Goal: Task Accomplishment & Management: Manage account settings

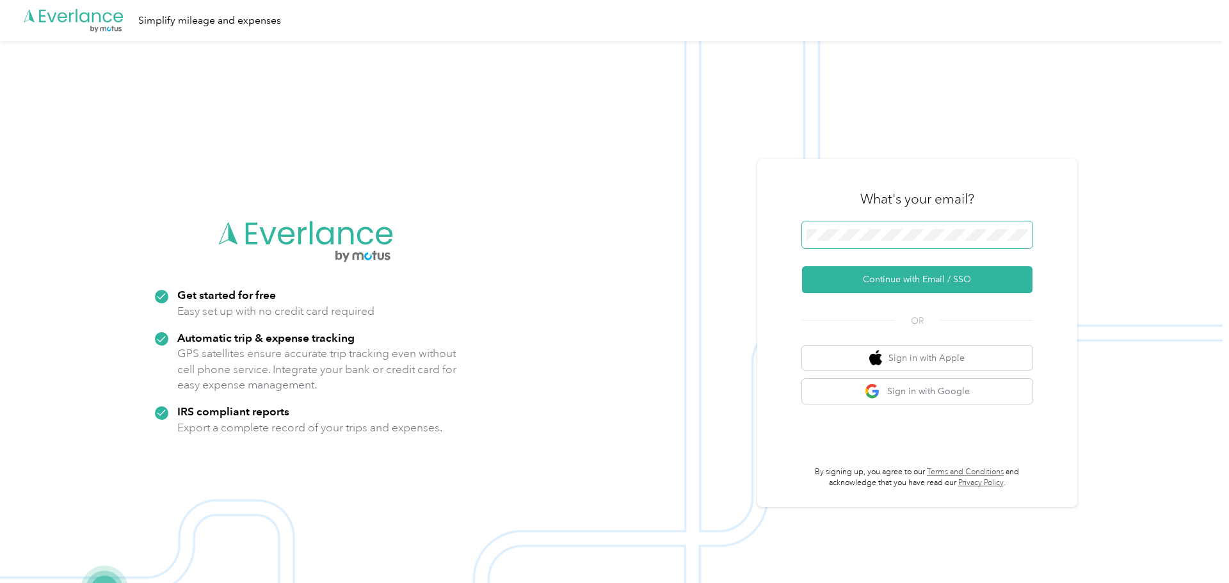
click at [802, 266] on button "Continue with Email / SSO" at bounding box center [917, 279] width 230 height 27
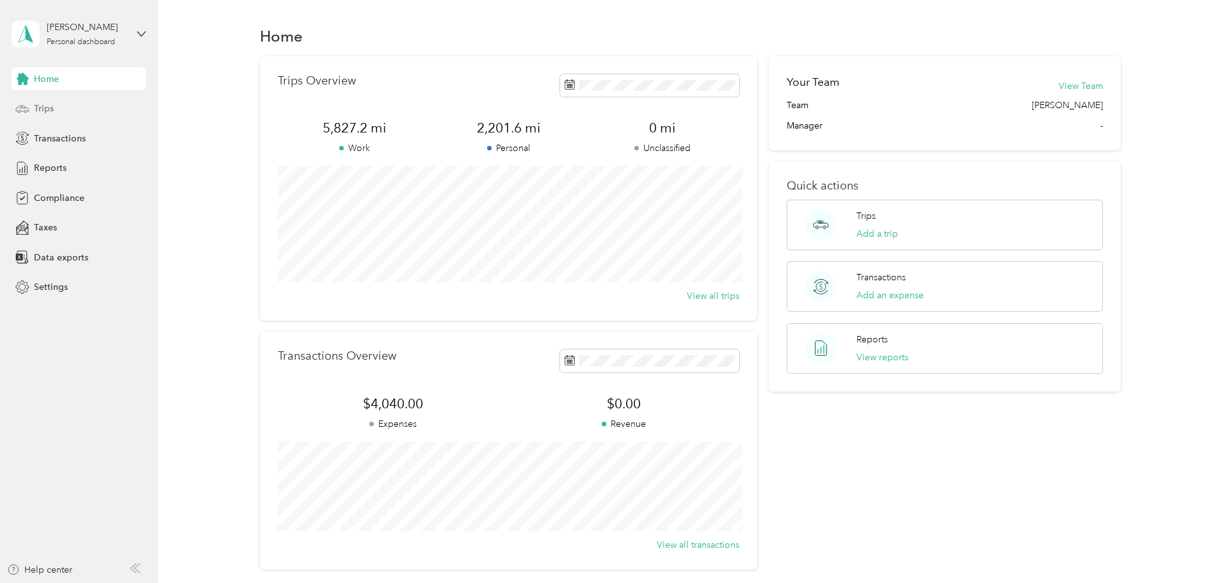
click at [40, 106] on span "Trips" at bounding box center [44, 108] width 20 height 13
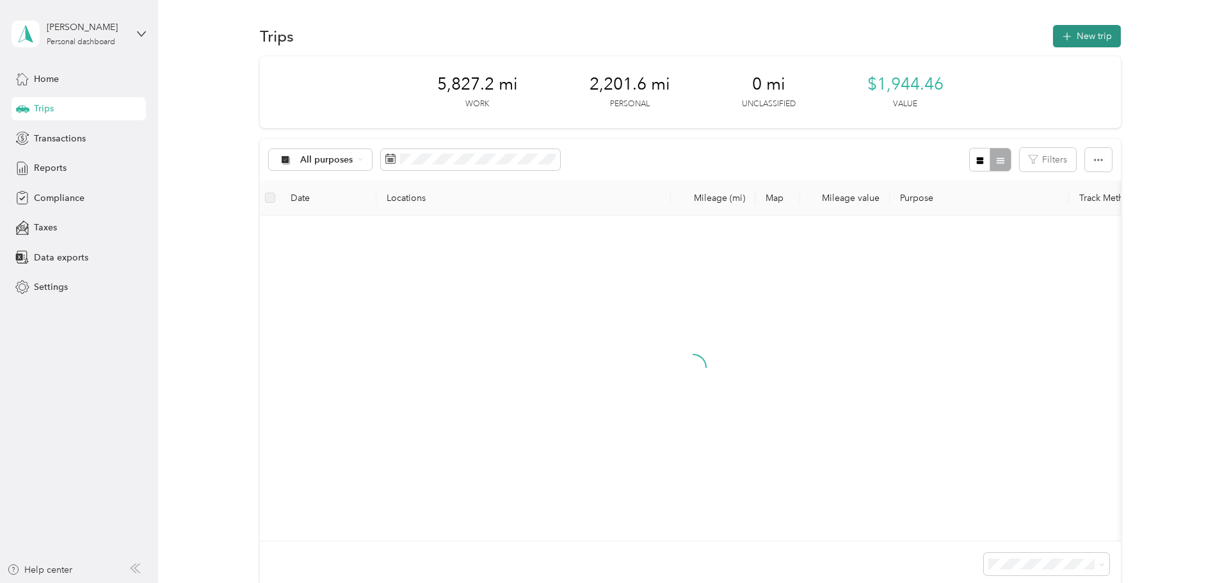
click at [1091, 33] on button "New trip" at bounding box center [1087, 36] width 68 height 22
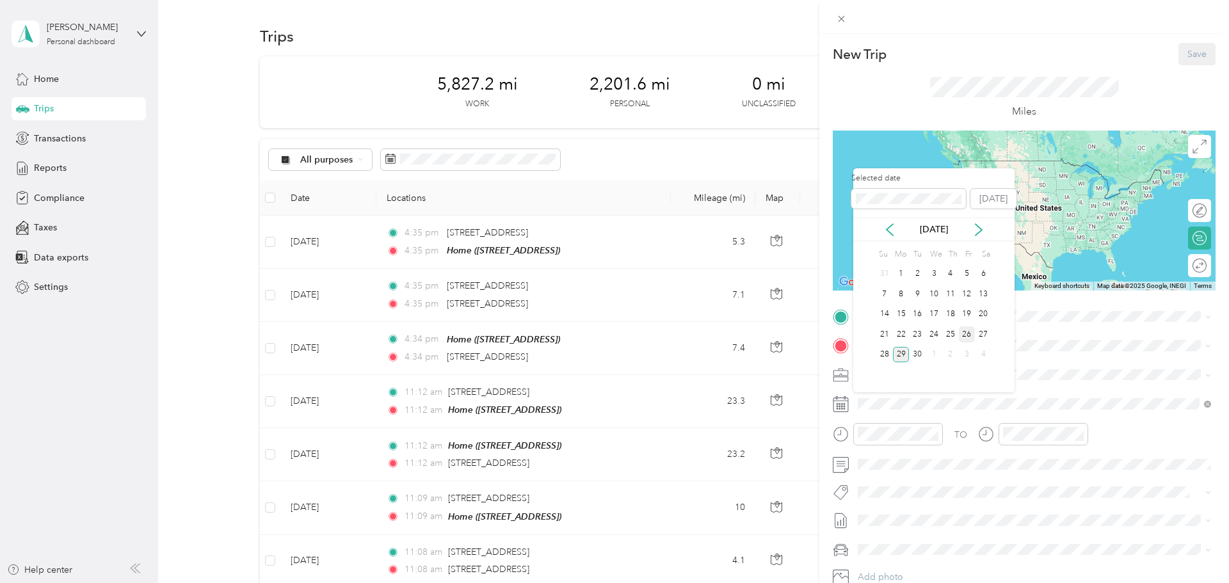
click at [959, 336] on div "26" at bounding box center [967, 334] width 17 height 16
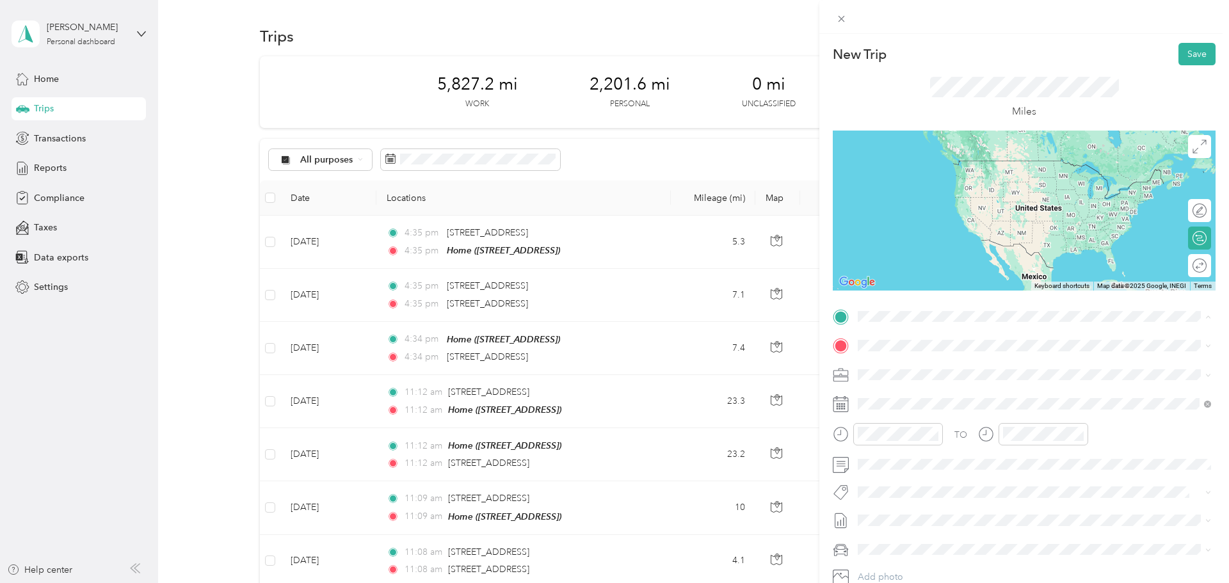
click at [939, 468] on span "[STREET_ADDRESS]" at bounding box center [922, 462] width 81 height 11
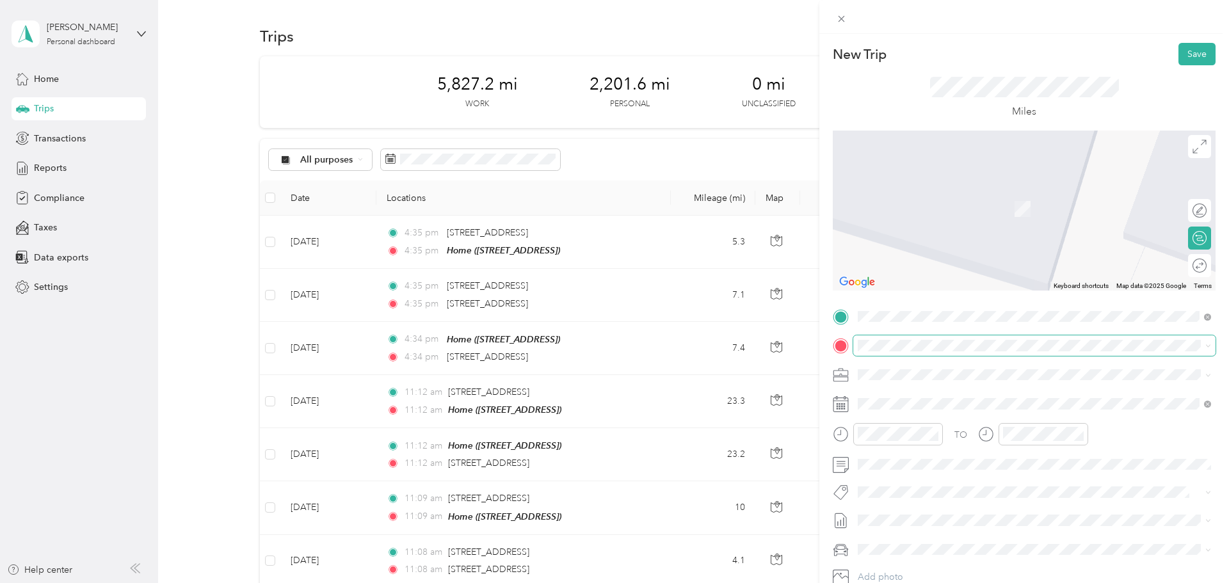
click at [891, 352] on span at bounding box center [1034, 345] width 362 height 20
click at [934, 397] on span "[STREET_ADDRESS][US_STATE]" at bounding box center [946, 392] width 128 height 12
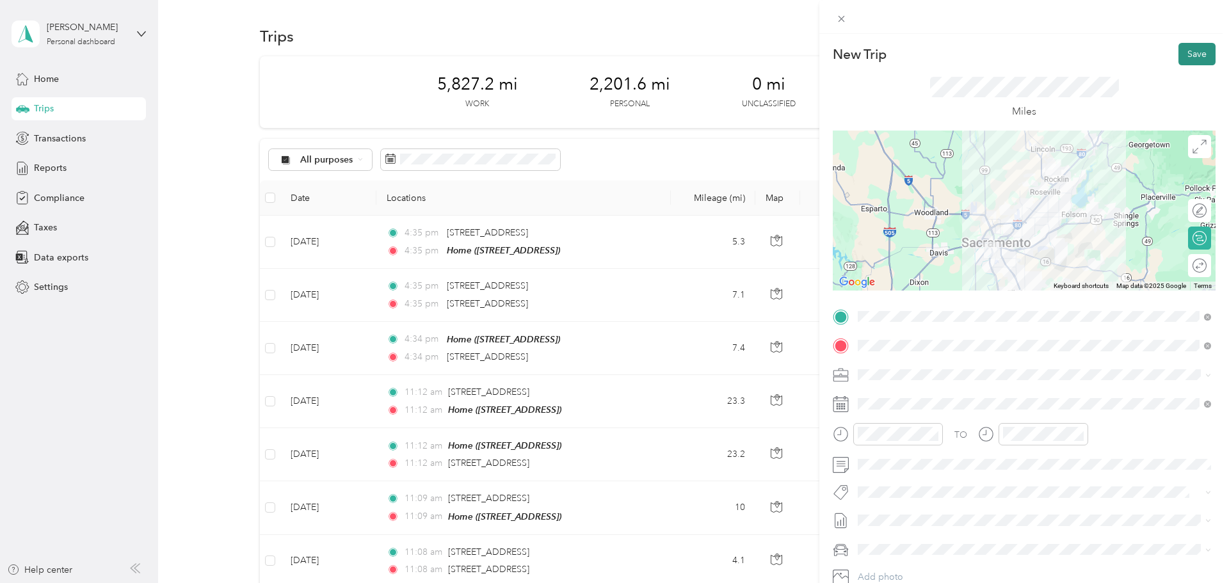
click at [1211, 56] on button "Save" at bounding box center [1196, 54] width 37 height 22
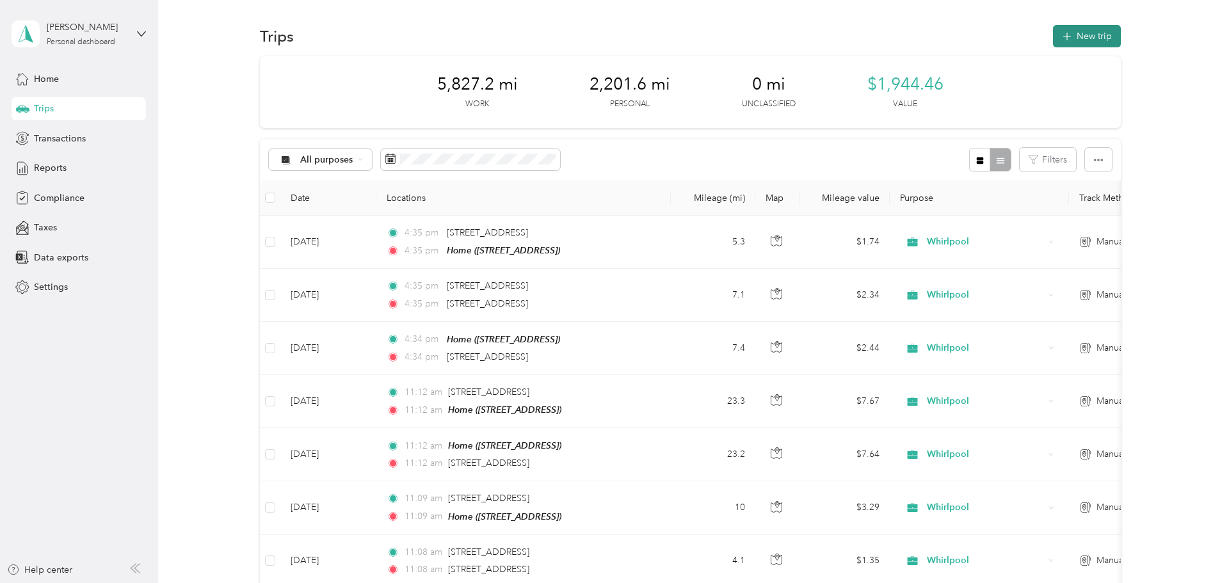
click at [1104, 42] on button "New trip" at bounding box center [1087, 36] width 68 height 22
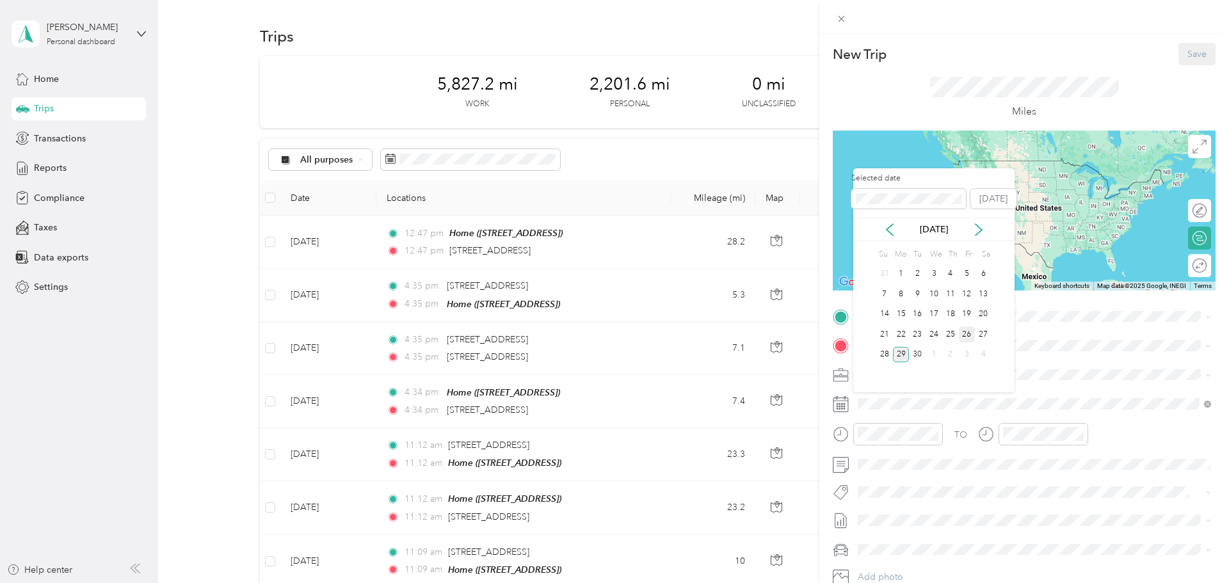
click at [965, 339] on div "26" at bounding box center [967, 334] width 17 height 16
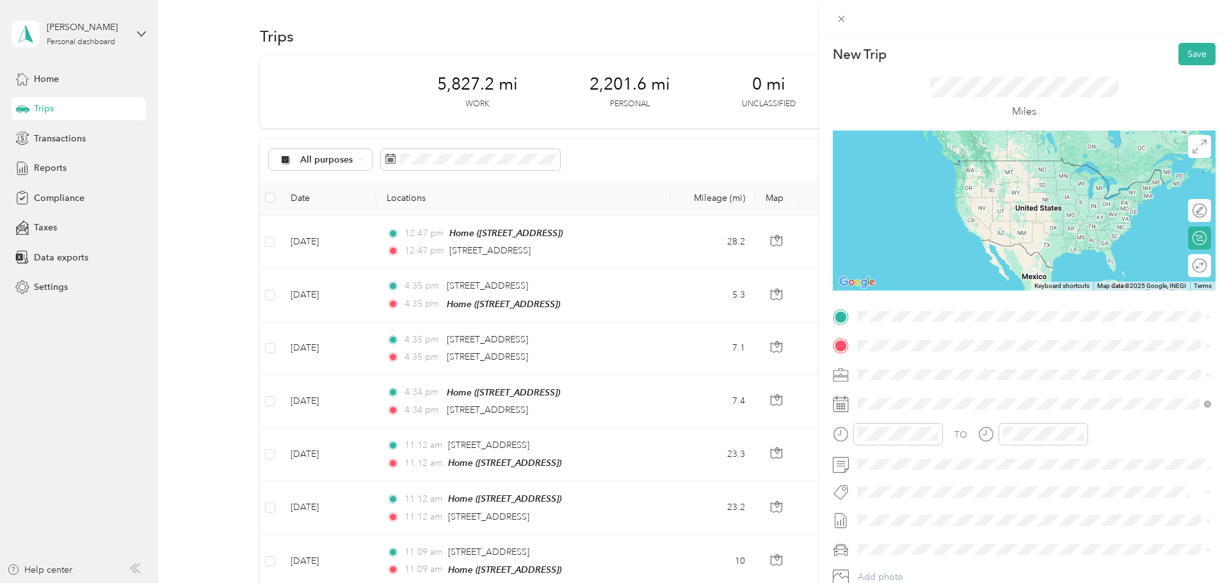
click at [935, 363] on span "[STREET_ADDRESS][US_STATE]" at bounding box center [946, 358] width 128 height 12
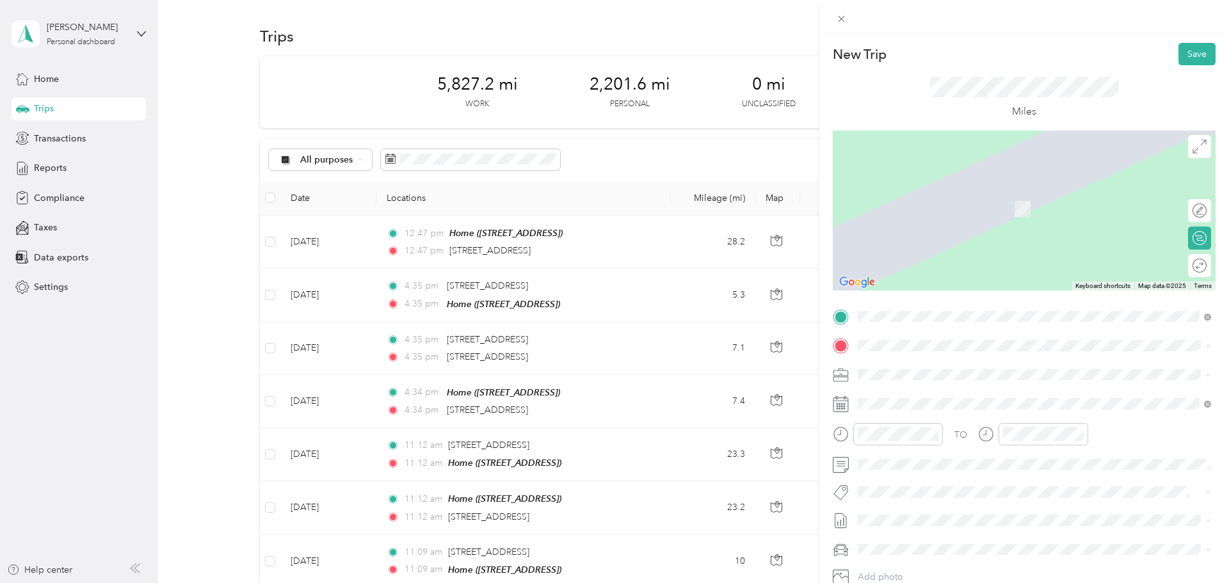
click at [976, 391] on span "[STREET_ADDRESS][US_STATE]" at bounding box center [946, 392] width 128 height 12
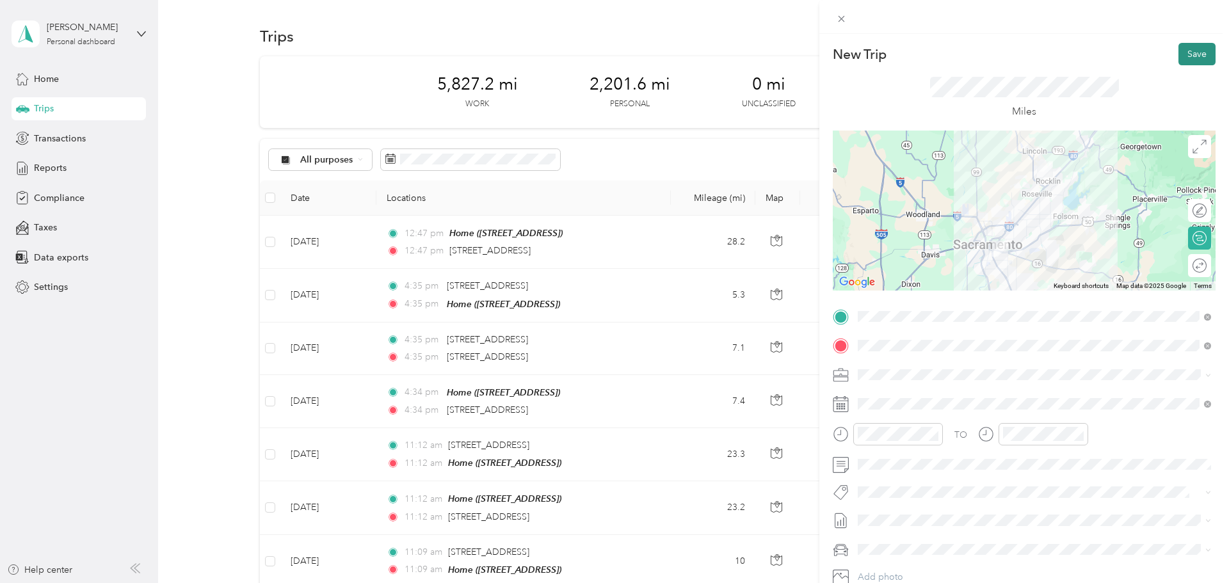
click at [1188, 55] on button "Save" at bounding box center [1196, 54] width 37 height 22
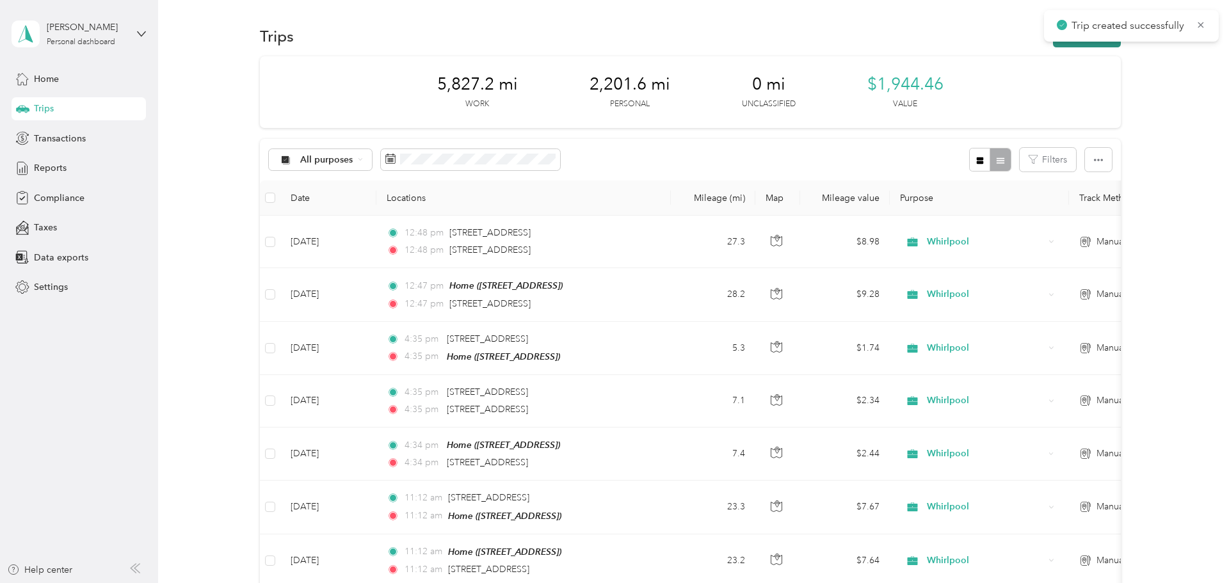
click at [1090, 46] on button "New trip" at bounding box center [1087, 36] width 68 height 22
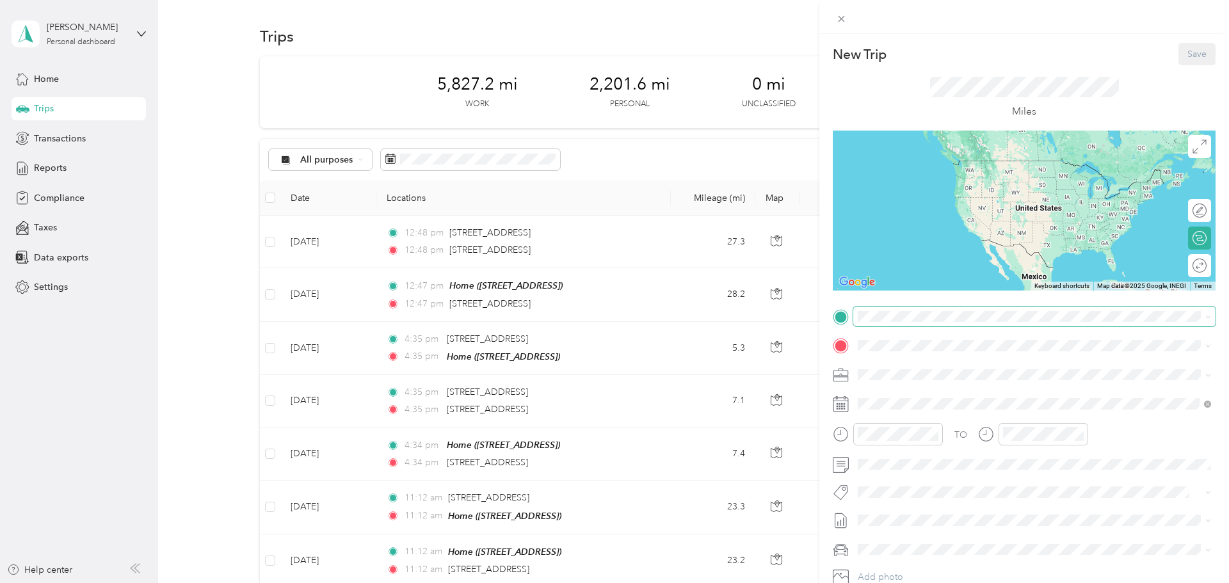
click at [955, 306] on div "New Trip Save This trip cannot be edited because it is either under review, app…" at bounding box center [1024, 329] width 383 height 573
click at [943, 360] on span "[STREET_ADDRESS][US_STATE]" at bounding box center [946, 363] width 128 height 12
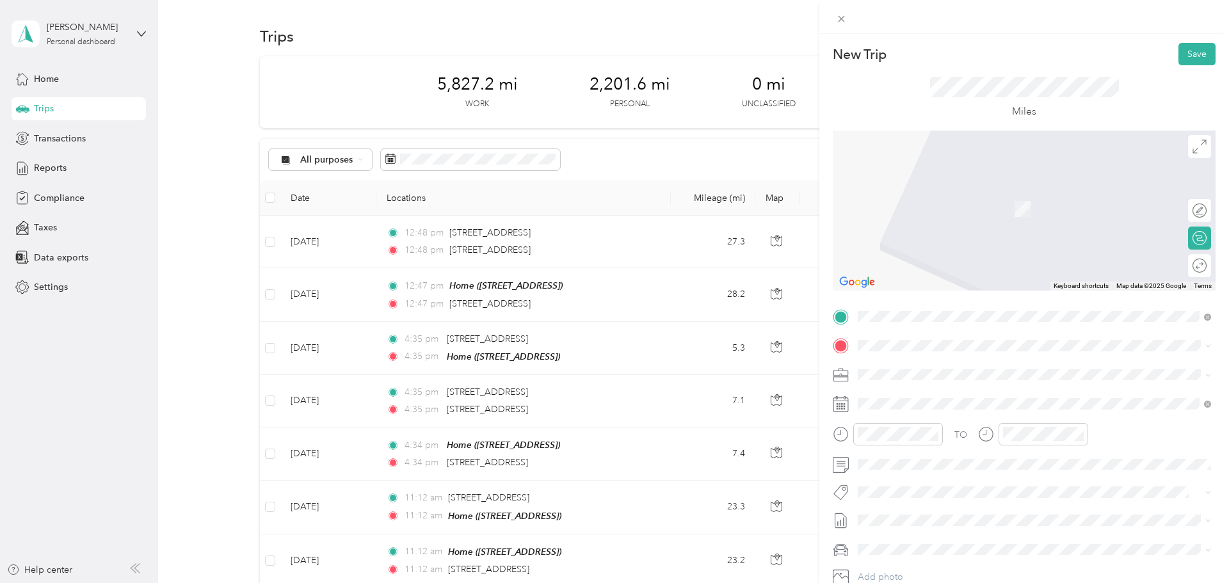
click at [928, 333] on div "TO Add photo" at bounding box center [1024, 461] width 383 height 309
click at [963, 497] on span "[STREET_ADDRESS]" at bounding box center [922, 491] width 81 height 11
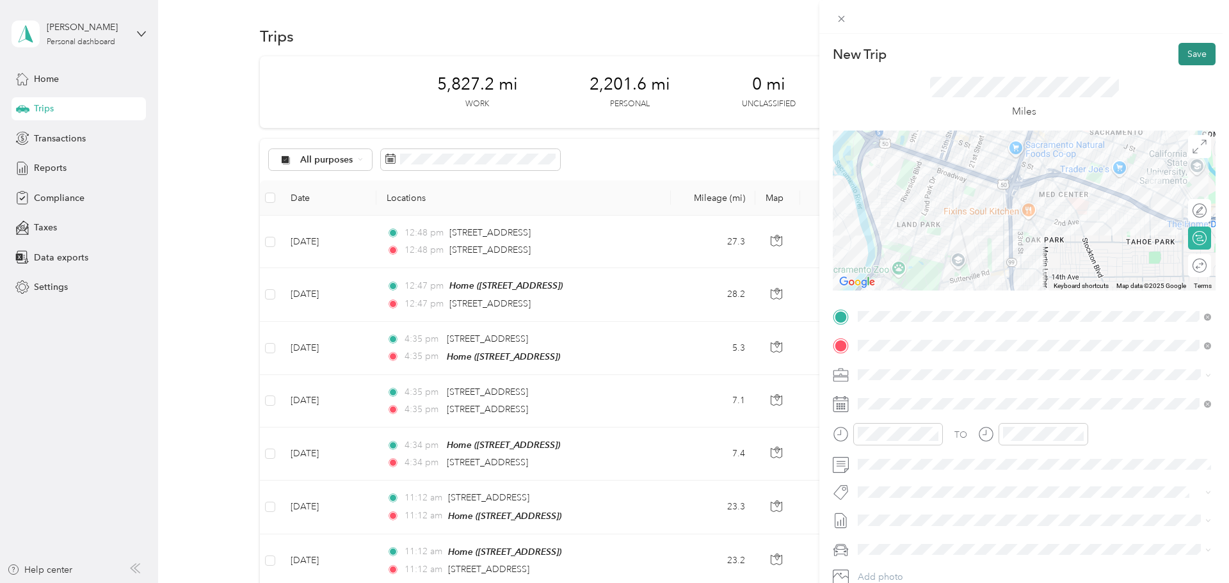
click at [1186, 47] on button "Save" at bounding box center [1196, 54] width 37 height 22
click at [1193, 51] on button "Save" at bounding box center [1196, 54] width 37 height 22
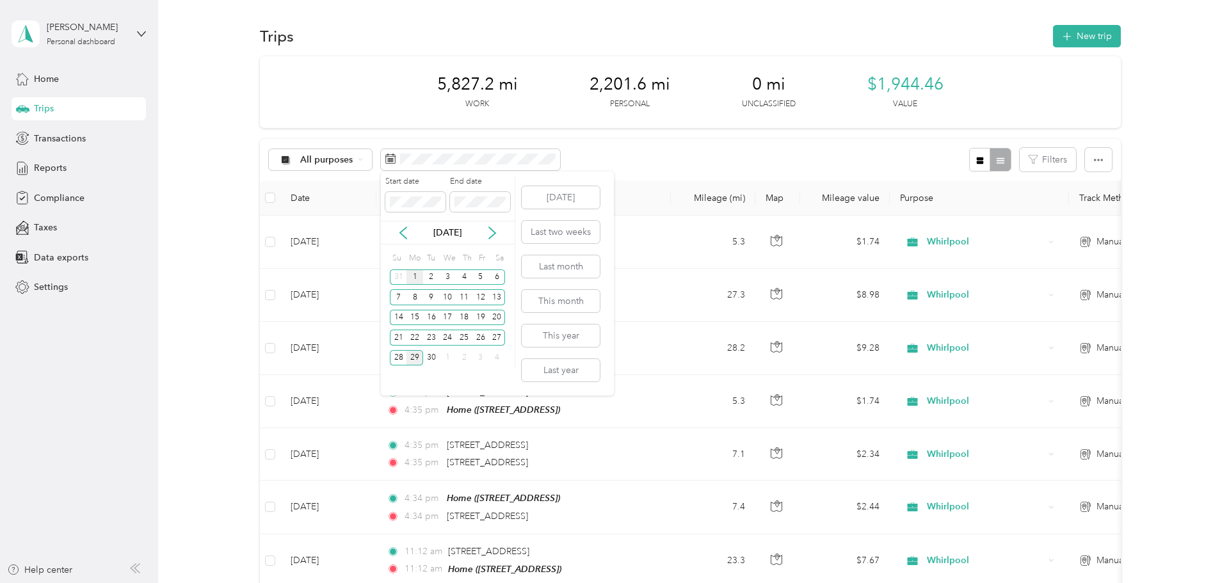
click at [417, 276] on div "1" at bounding box center [414, 277] width 17 height 16
click at [584, 299] on button "This month" at bounding box center [561, 301] width 78 height 22
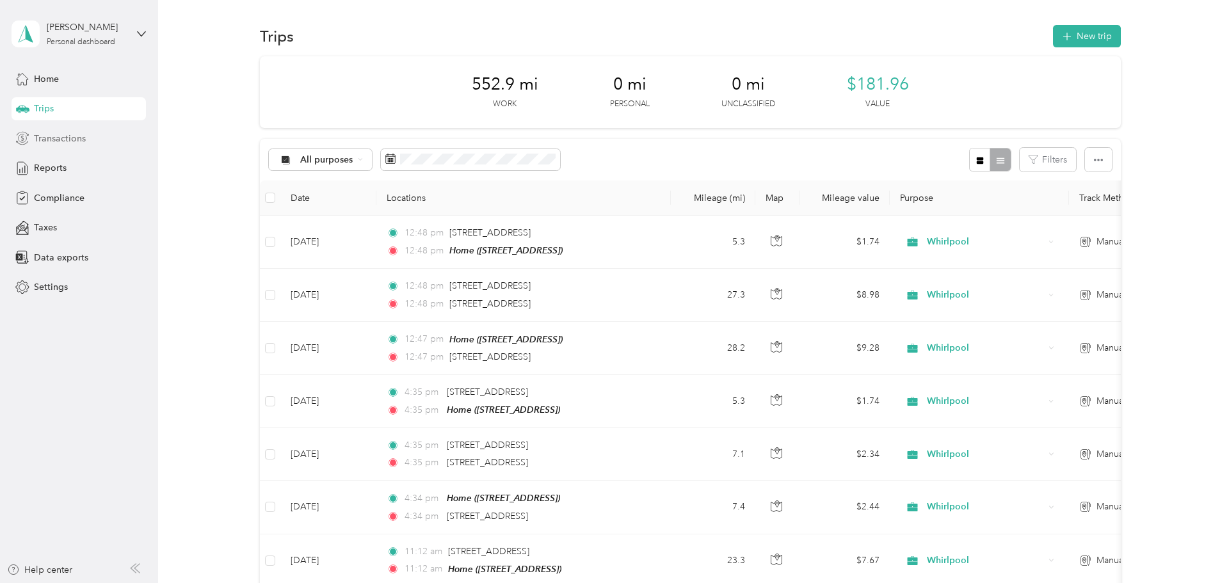
click at [84, 138] on span "Transactions" at bounding box center [60, 138] width 52 height 13
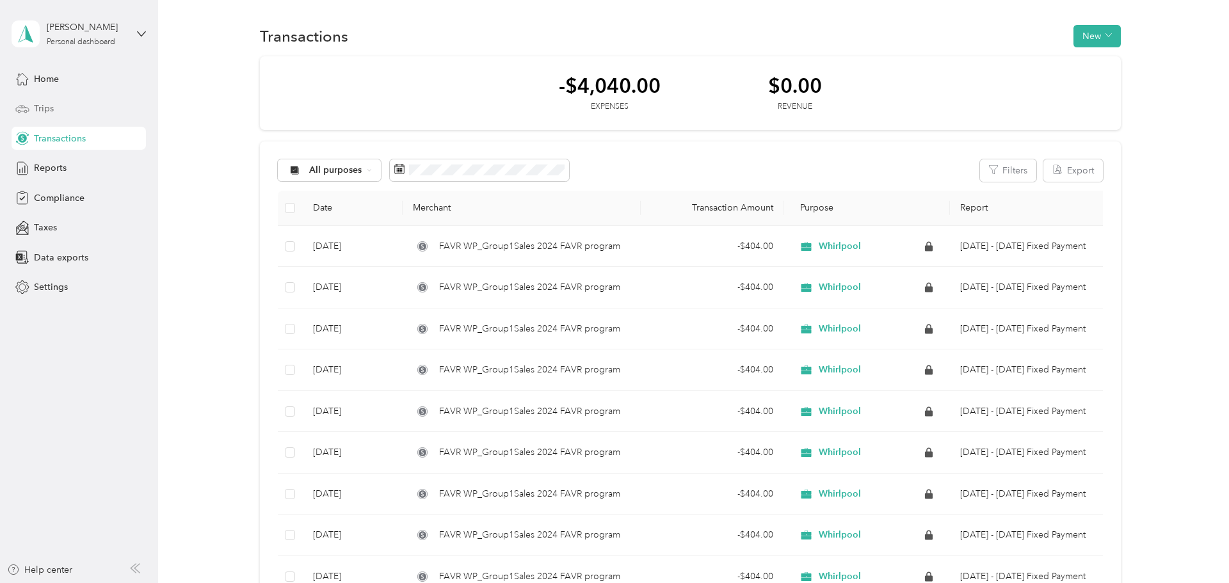
click at [77, 103] on div "Trips" at bounding box center [79, 108] width 134 height 23
